Goal: Transaction & Acquisition: Book appointment/travel/reservation

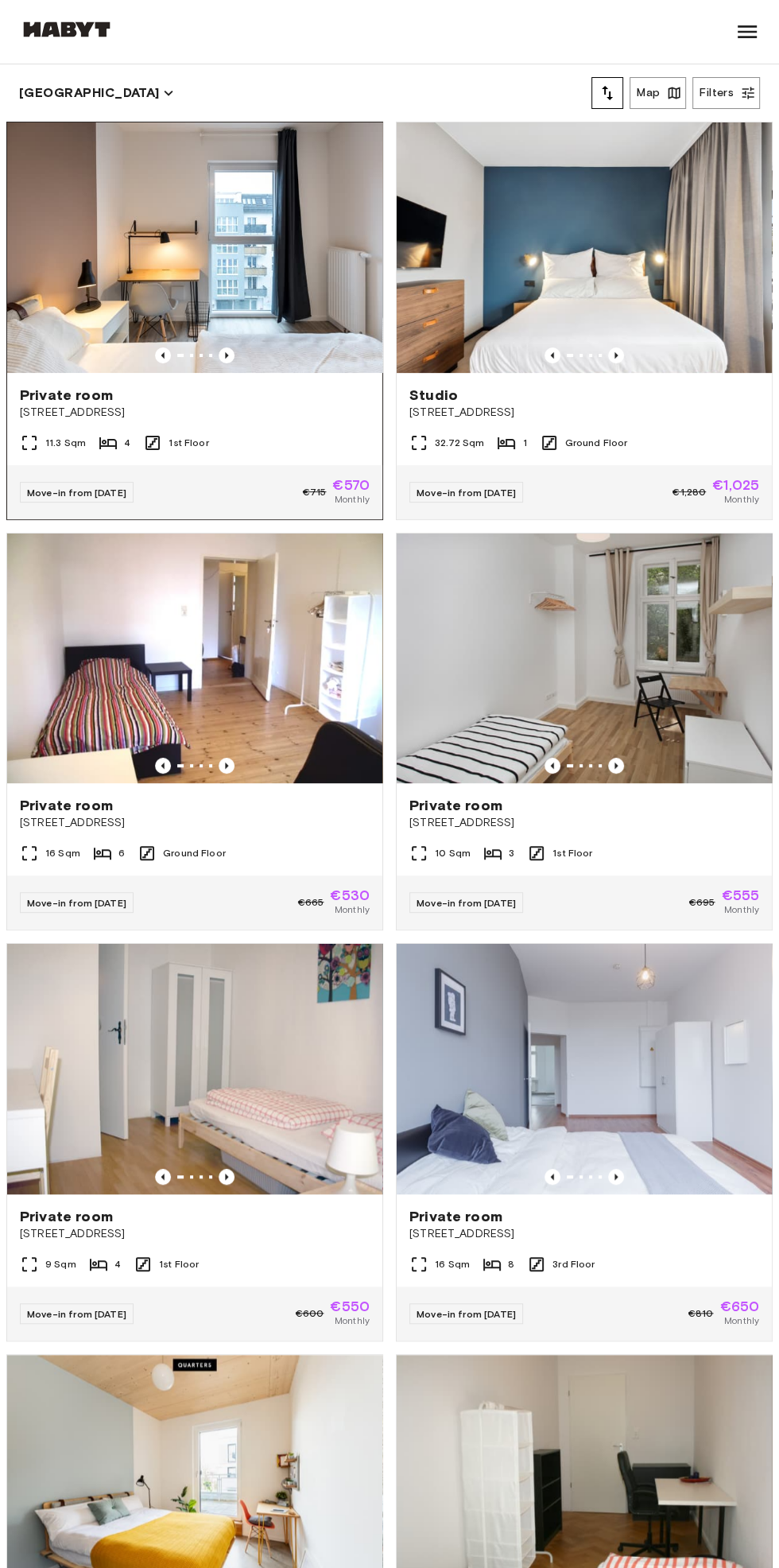
click at [93, 227] on img at bounding box center [194, 247] width 376 height 250
click at [688, 314] on img at bounding box center [584, 247] width 376 height 250
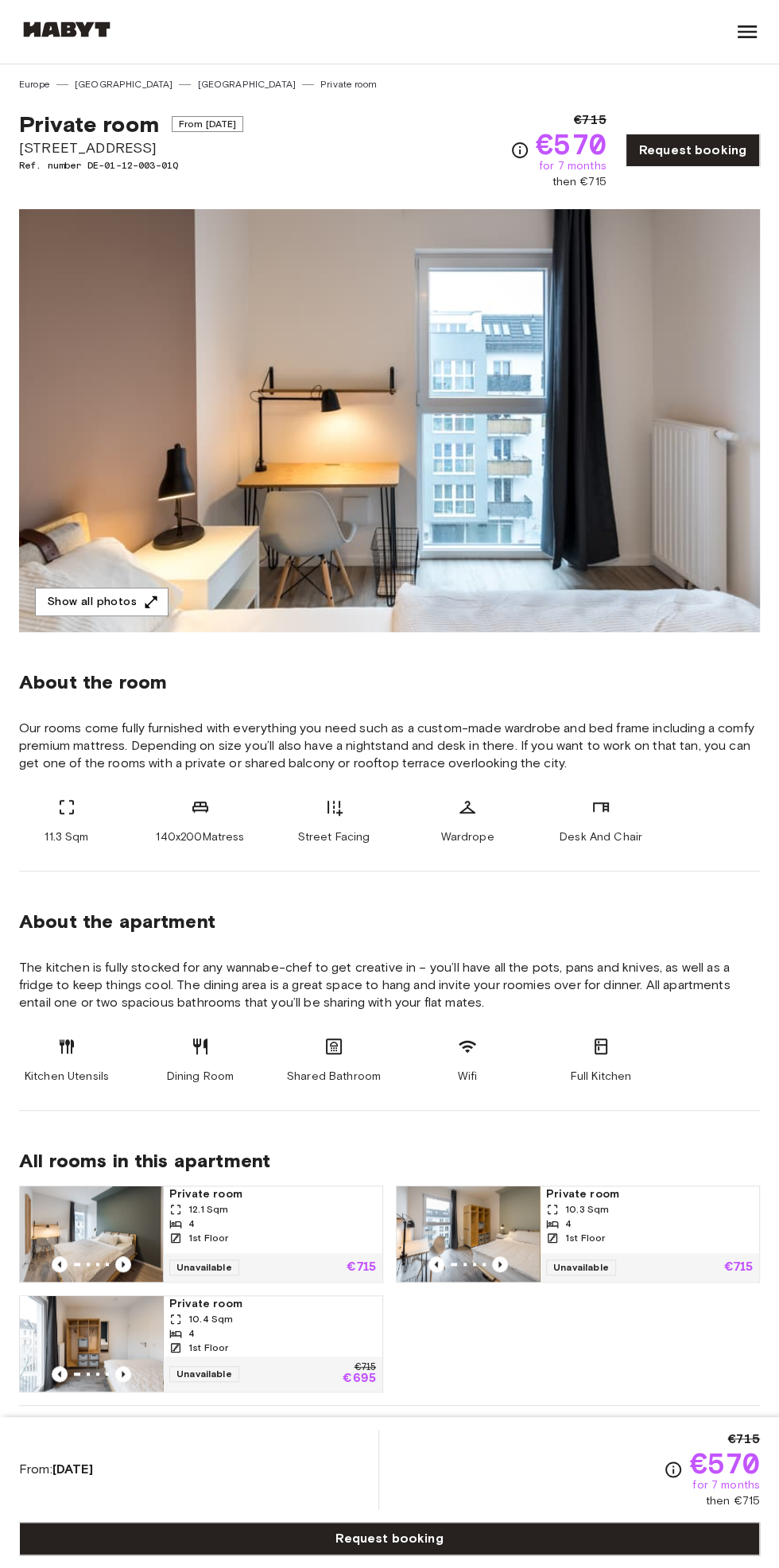
click at [147, 471] on img at bounding box center [389, 421] width 740 height 423
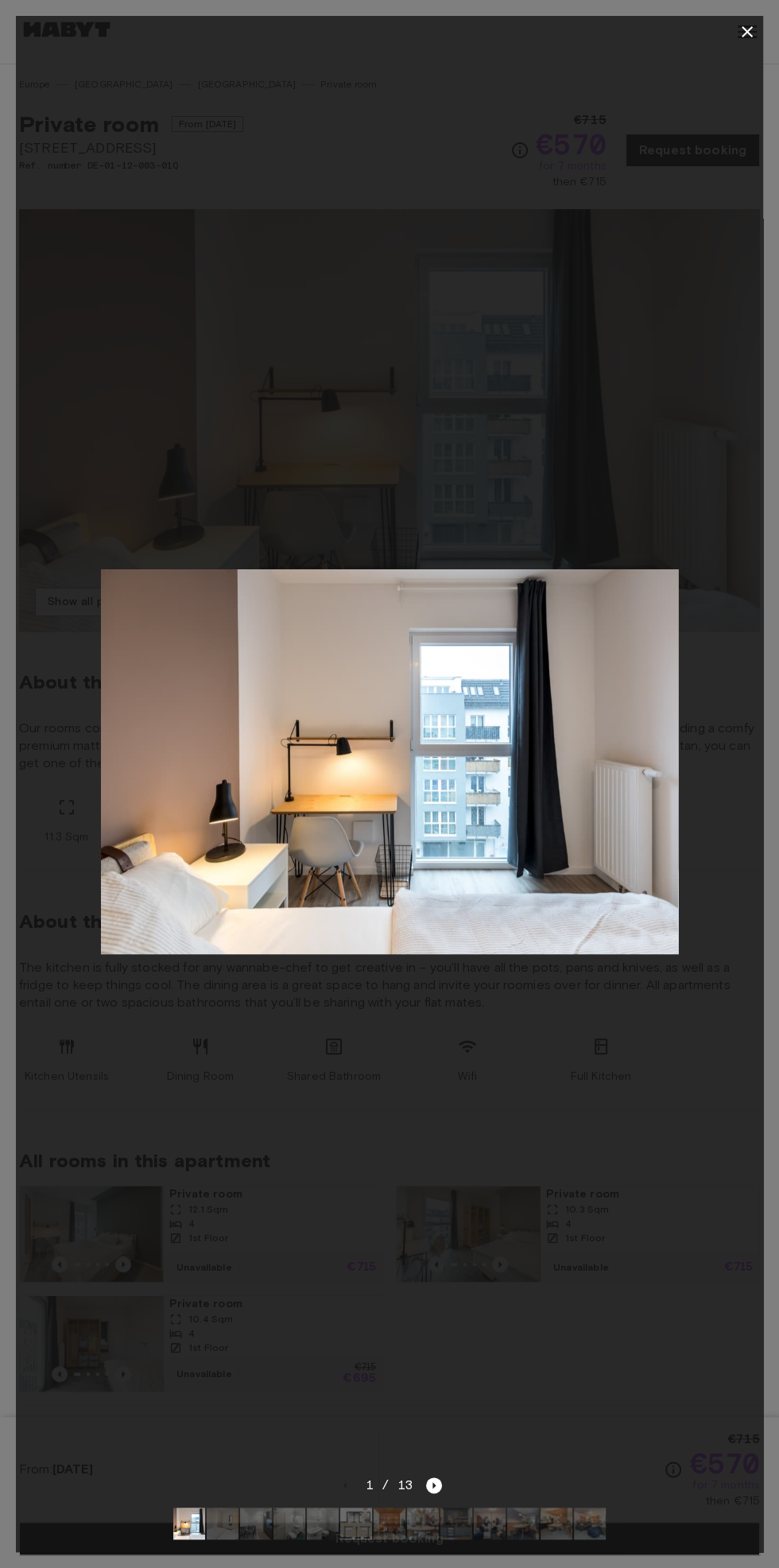
click at [735, 22] on button "button" at bounding box center [747, 31] width 32 height 32
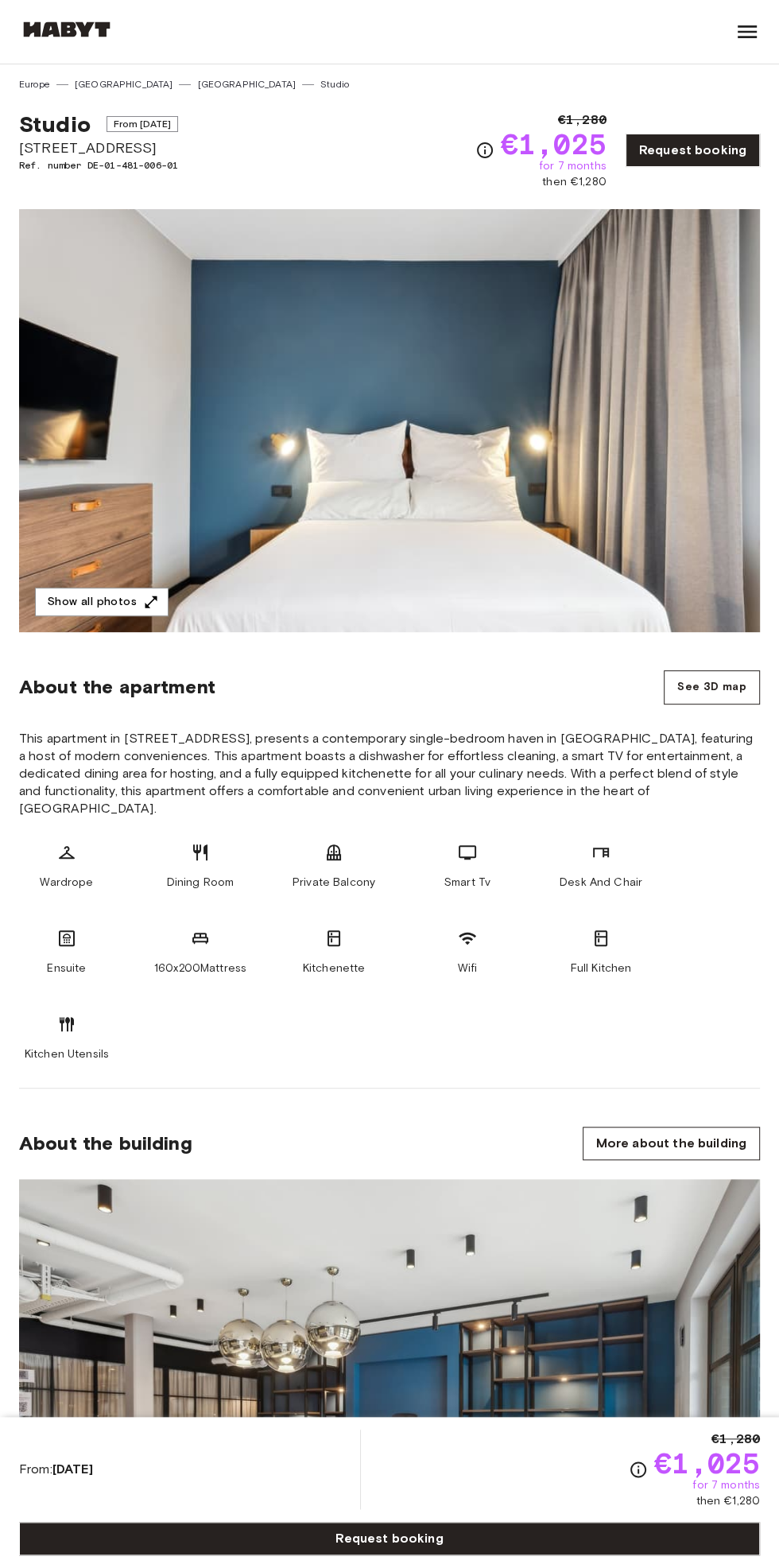
click at [607, 492] on img at bounding box center [389, 421] width 740 height 423
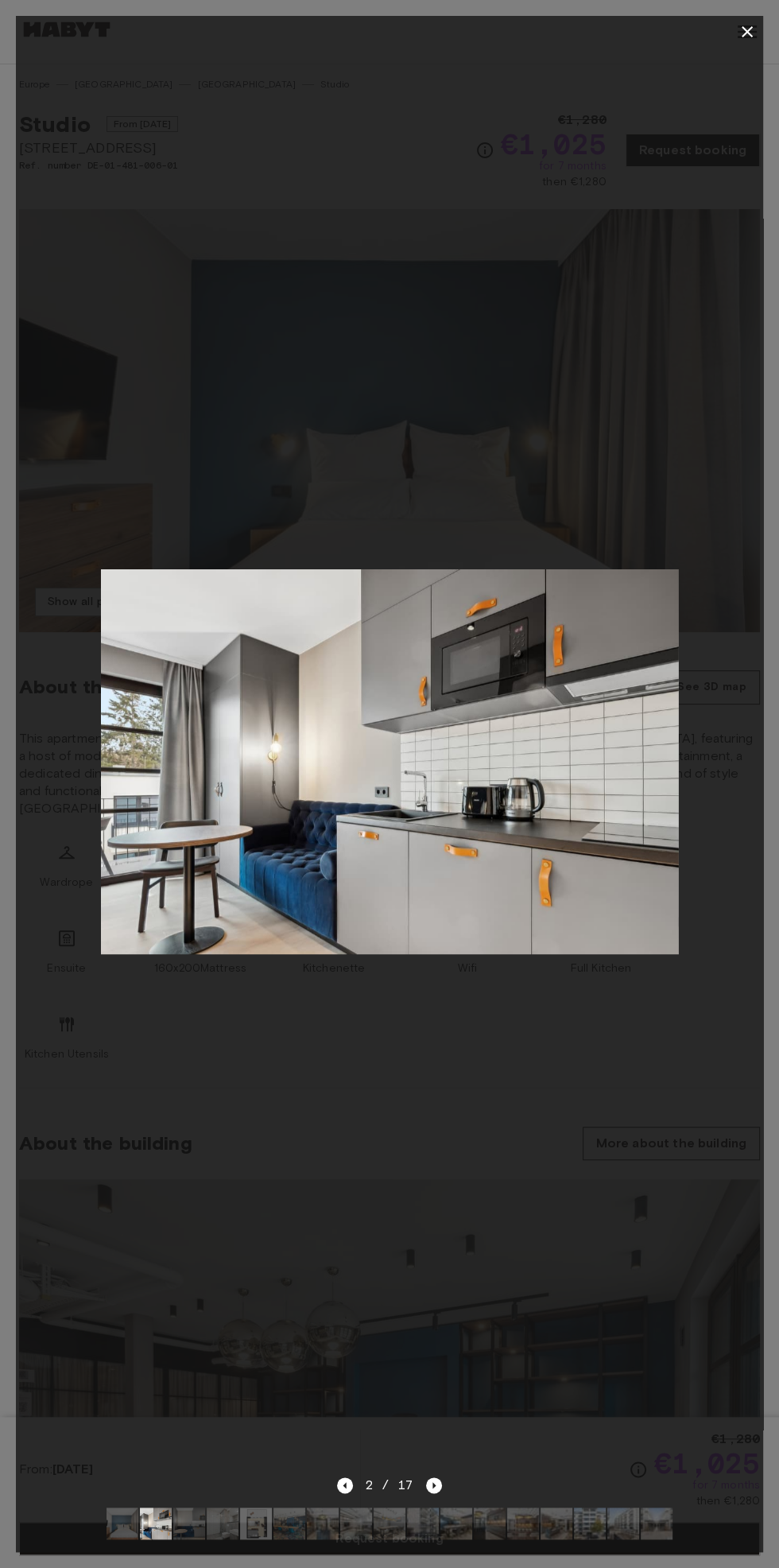
click at [742, 31] on icon "button" at bounding box center [747, 32] width 19 height 19
